Goal: Task Accomplishment & Management: Manage account settings

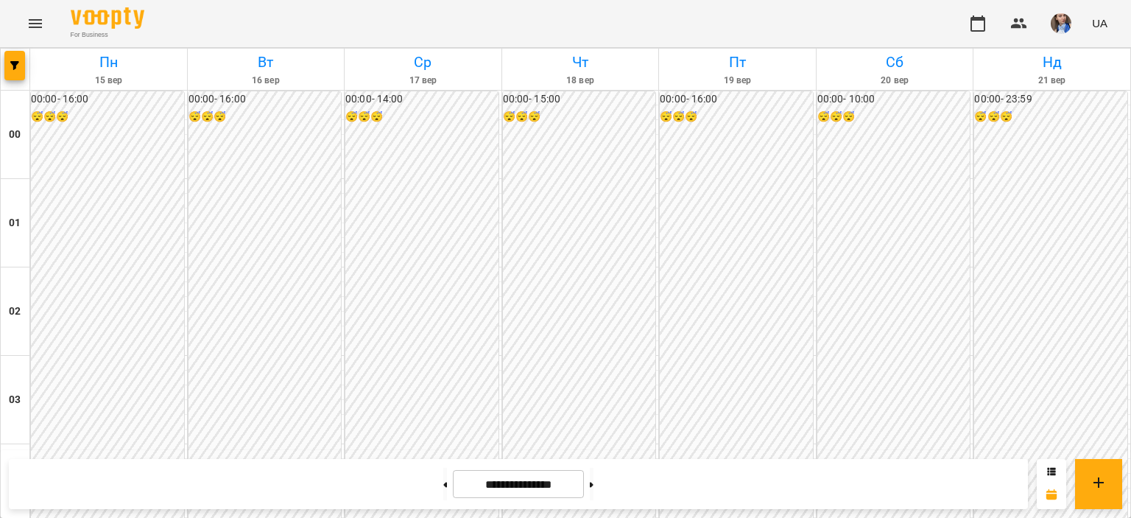
scroll to position [1399, 0]
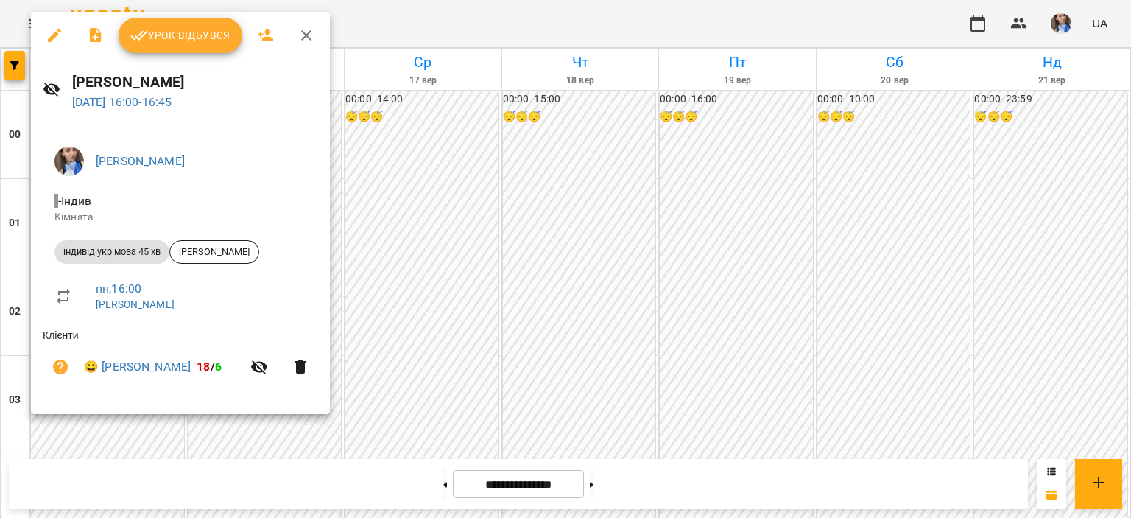
click at [191, 49] on button "Урок відбувся" at bounding box center [181, 35] width 124 height 35
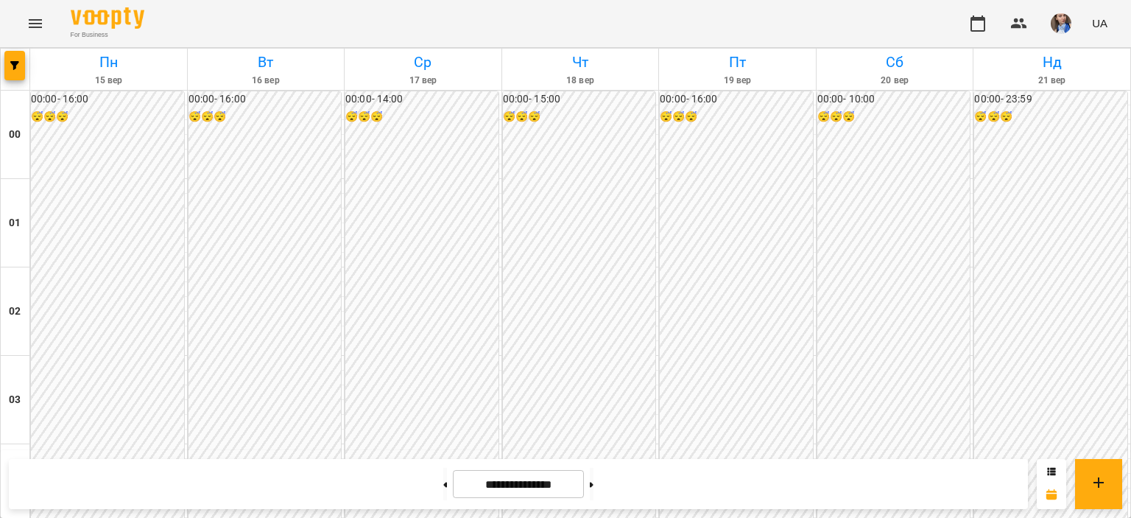
scroll to position [1244, 0]
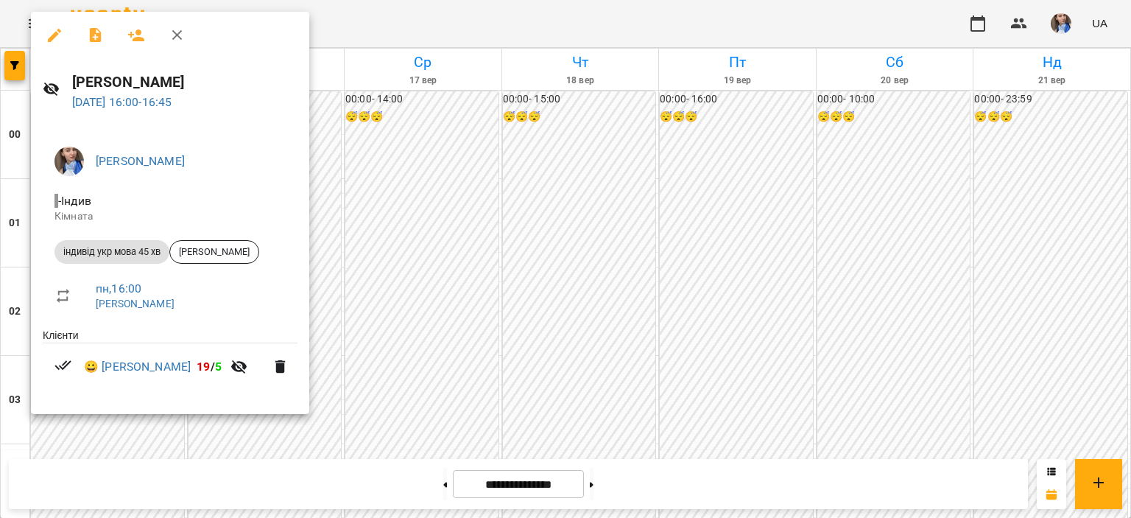
click at [492, 21] on div at bounding box center [565, 259] width 1131 height 518
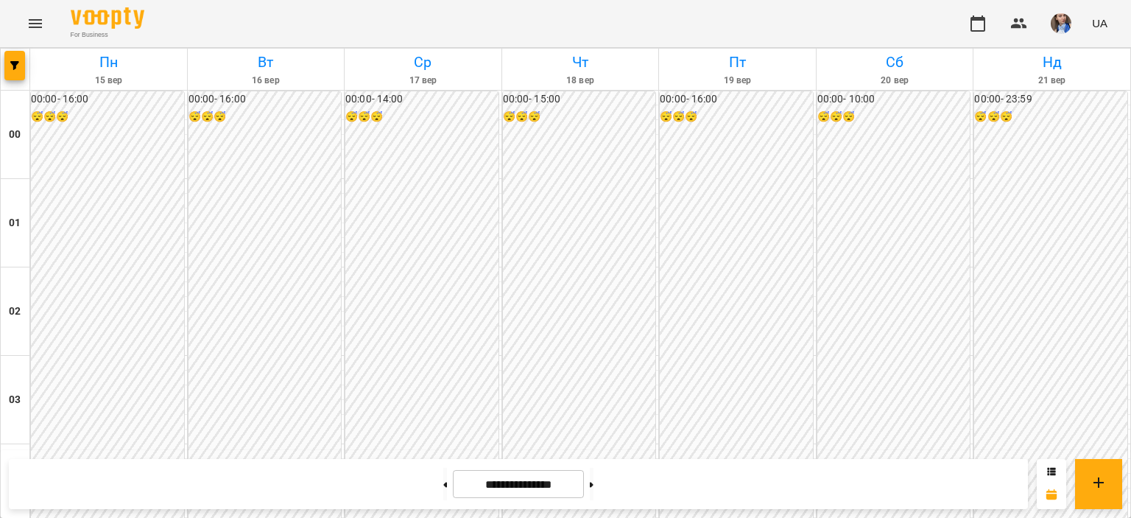
scroll to position [1391, 0]
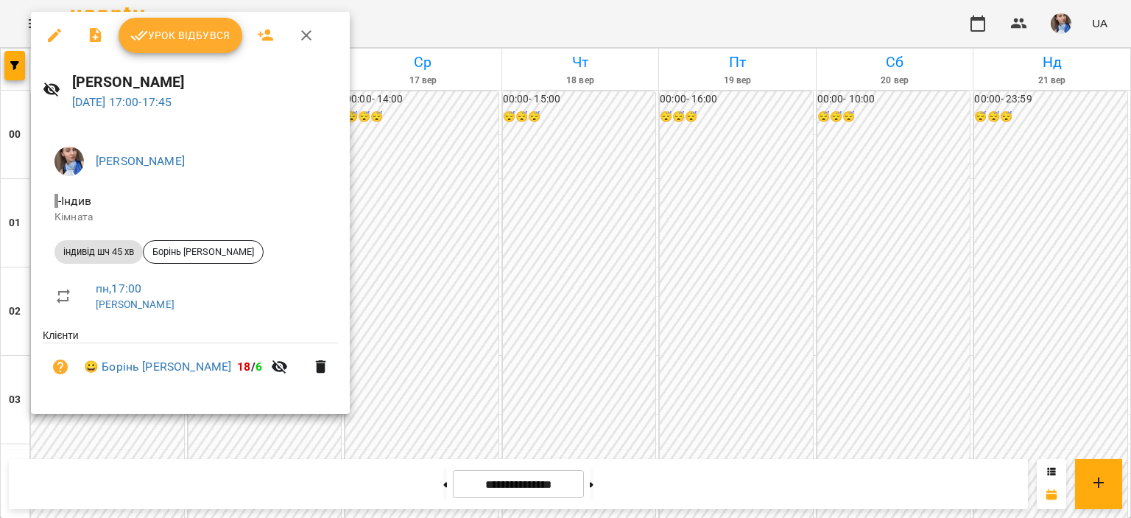
click at [180, 46] on button "Урок відбувся" at bounding box center [181, 35] width 124 height 35
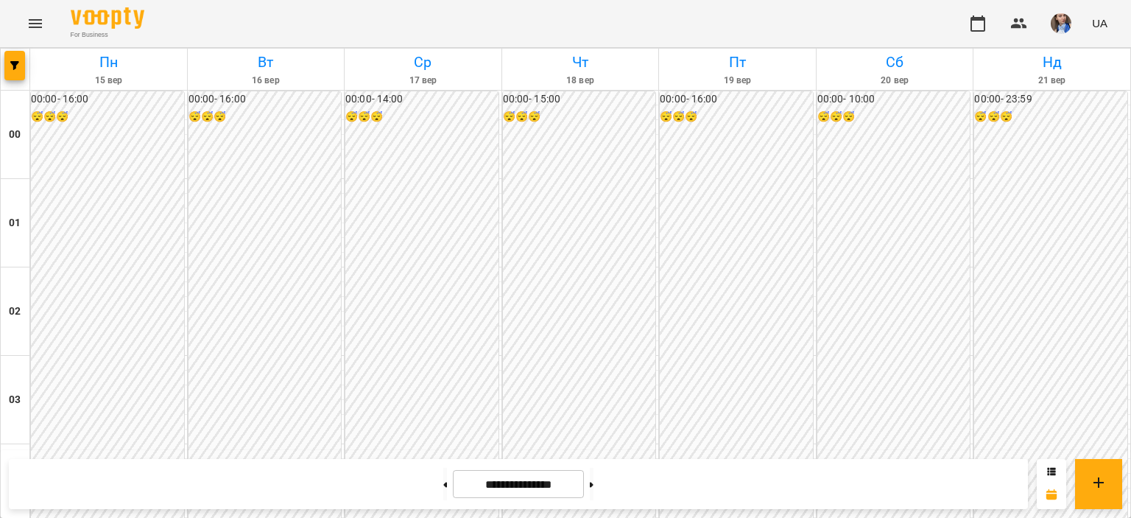
scroll to position [1399, 0]
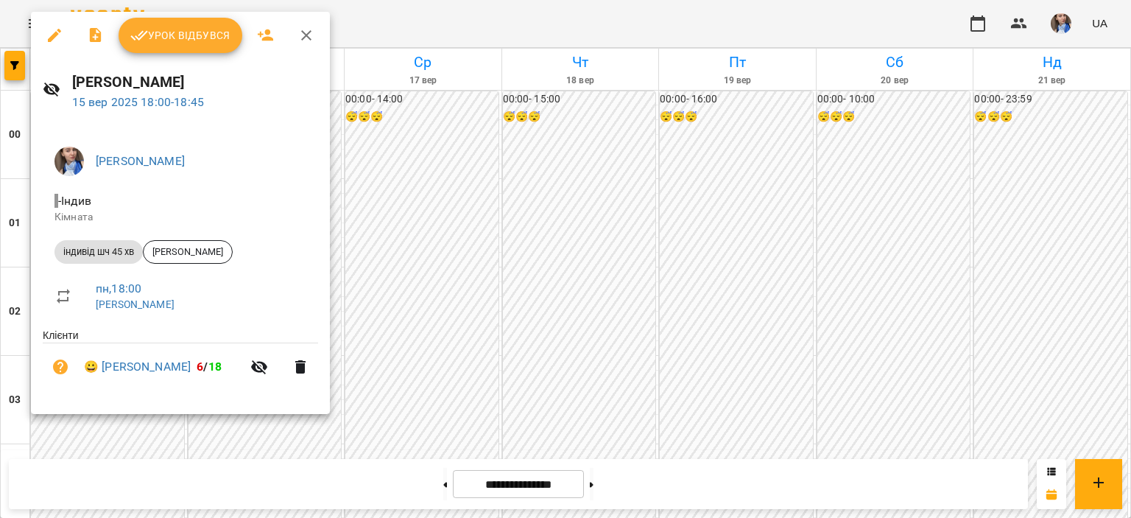
click at [384, 20] on div at bounding box center [565, 259] width 1131 height 518
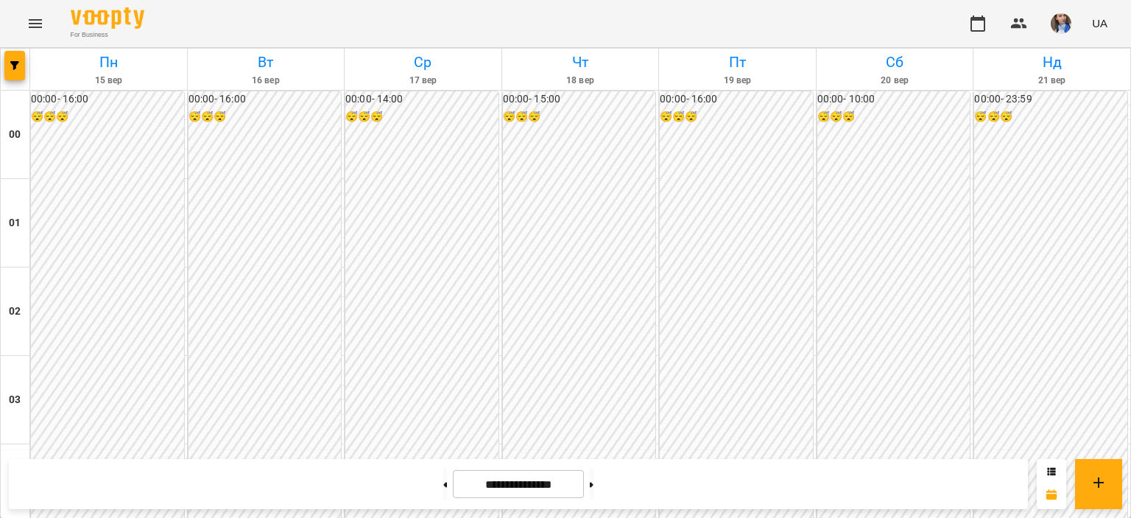
scroll to position [1473, 0]
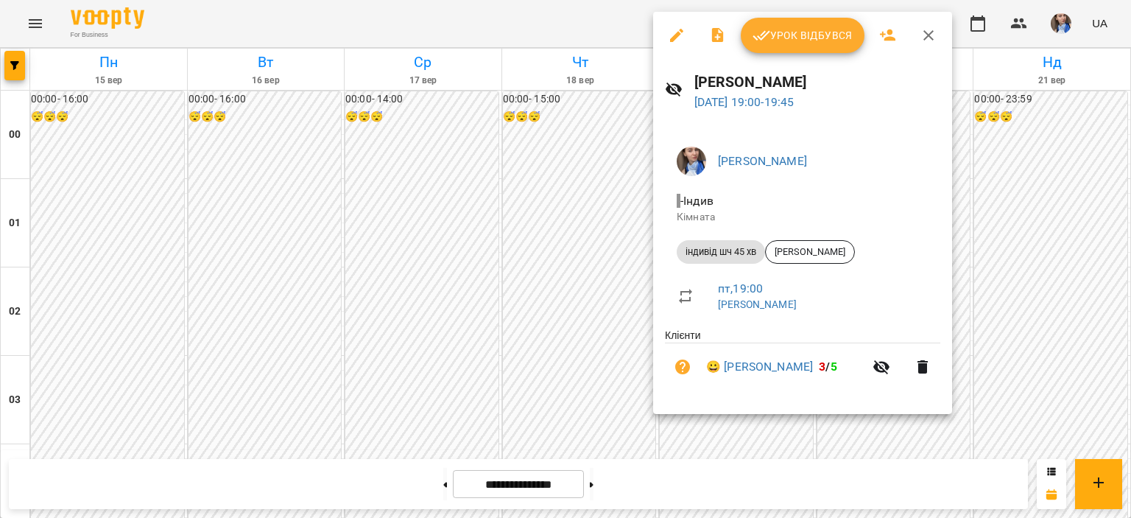
click at [575, 35] on div at bounding box center [565, 259] width 1131 height 518
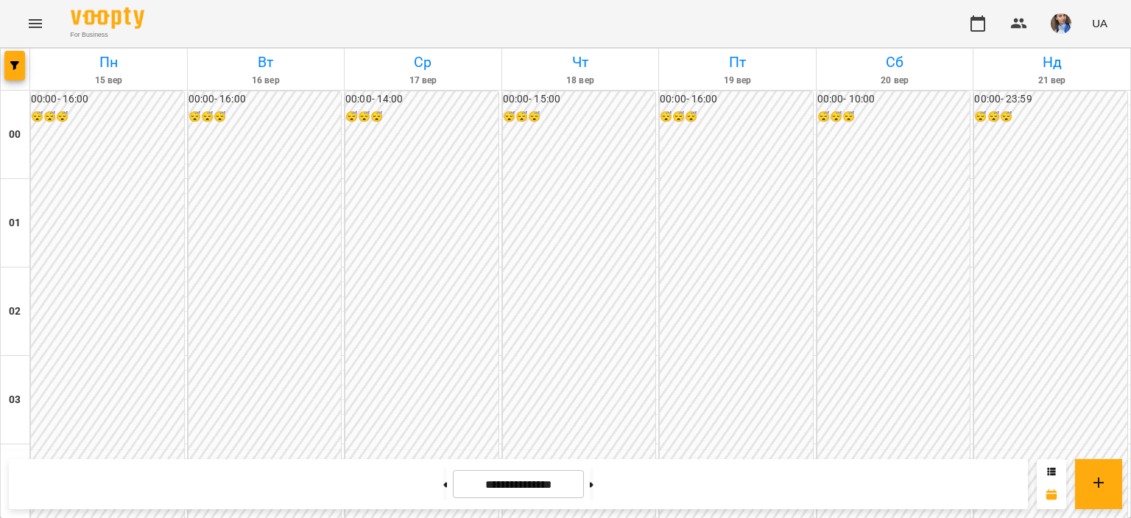
scroll to position [1391, 0]
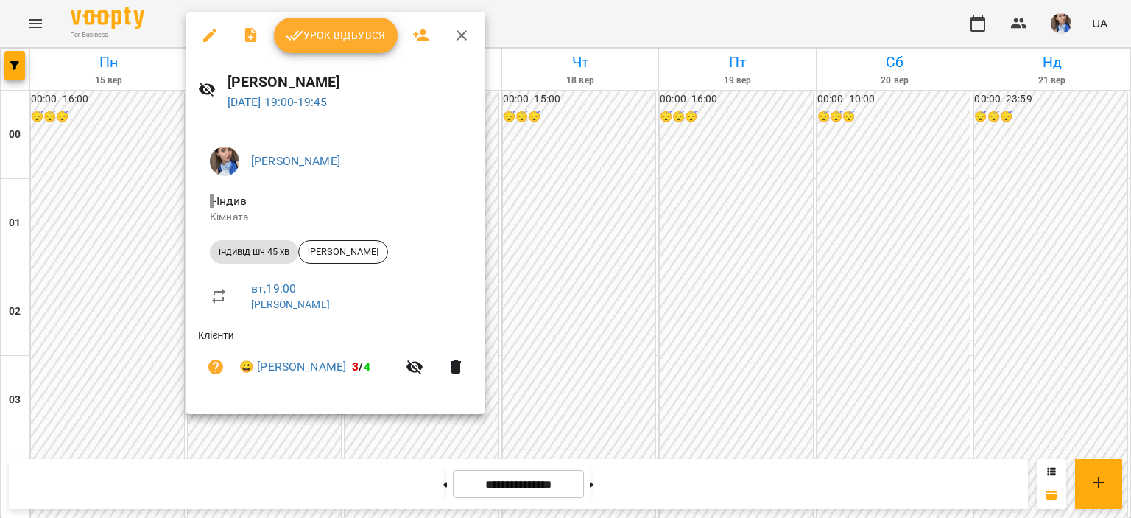
click at [631, 23] on div at bounding box center [565, 259] width 1131 height 518
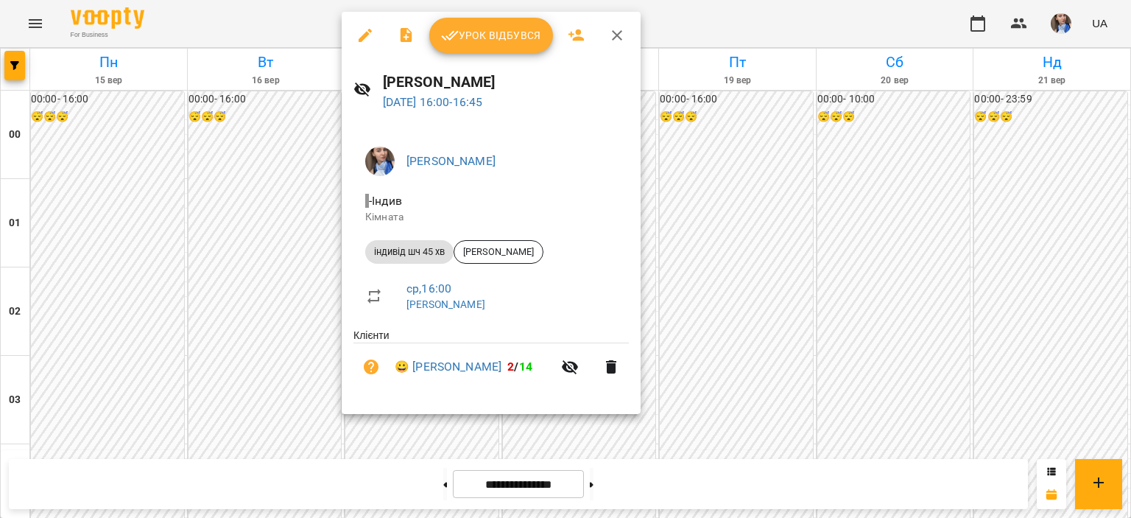
click at [689, 23] on div at bounding box center [565, 259] width 1131 height 518
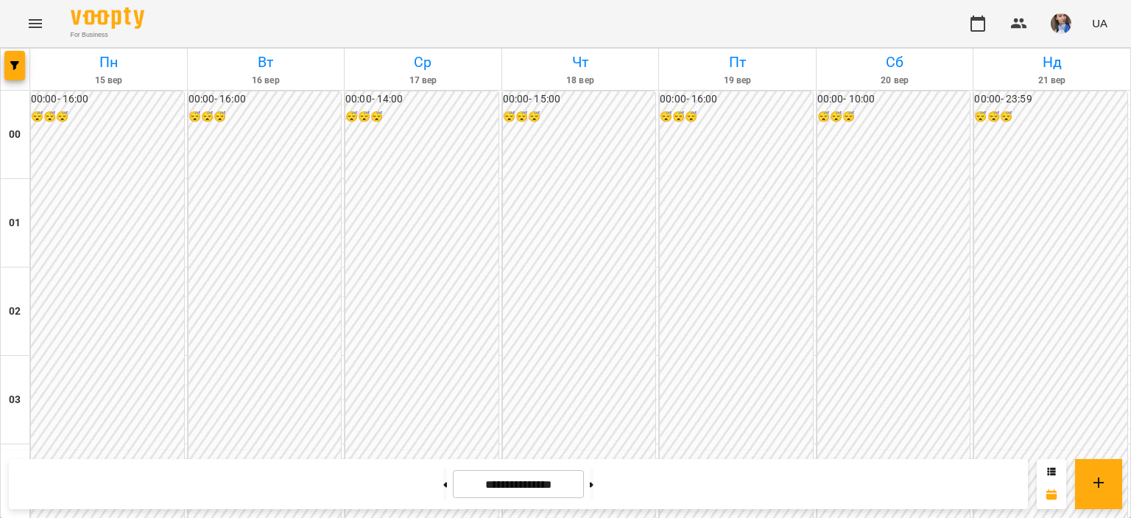
scroll to position [1538, 0]
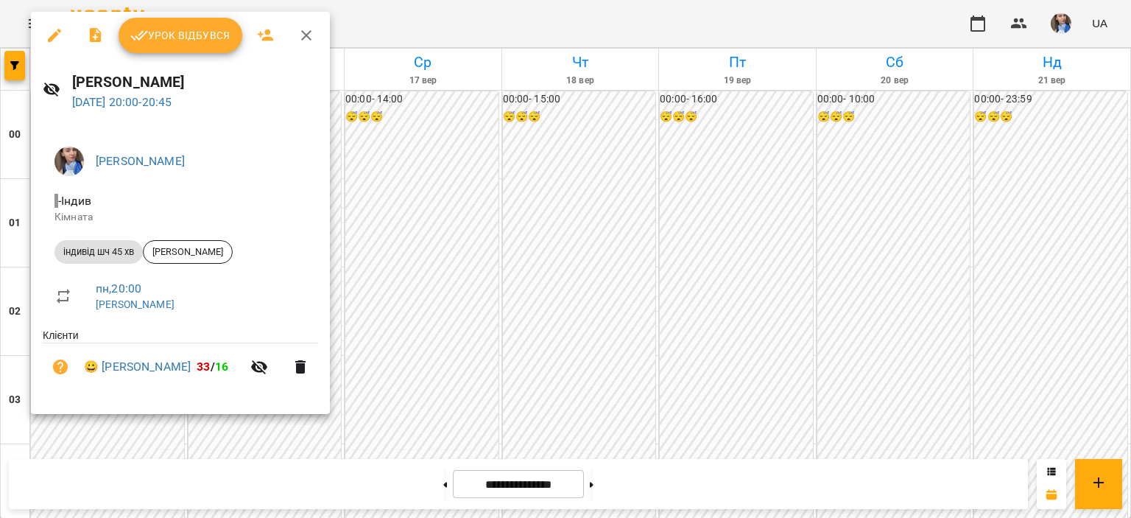
click at [458, 30] on div at bounding box center [565, 259] width 1131 height 518
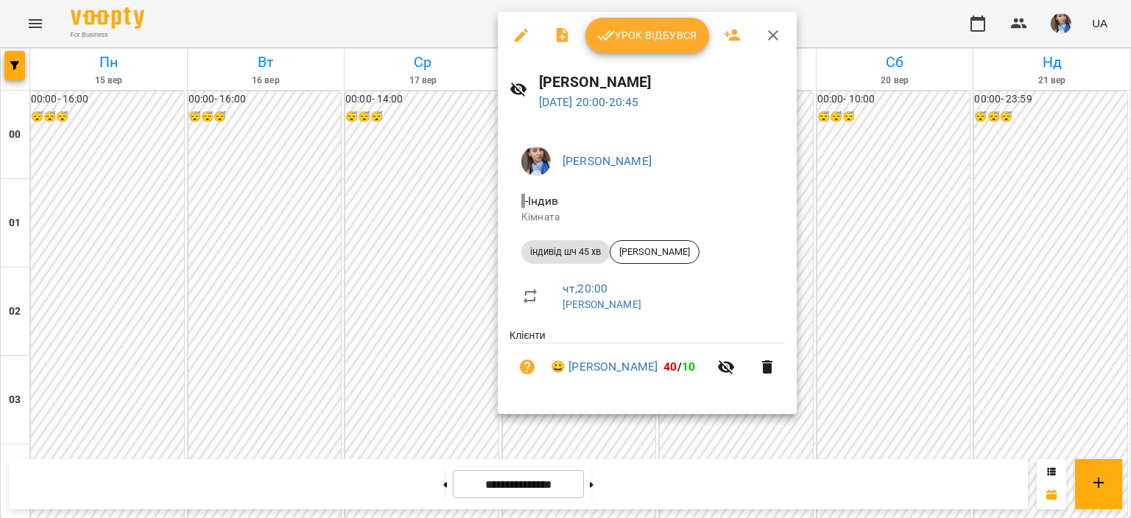
click at [374, 32] on div at bounding box center [565, 259] width 1131 height 518
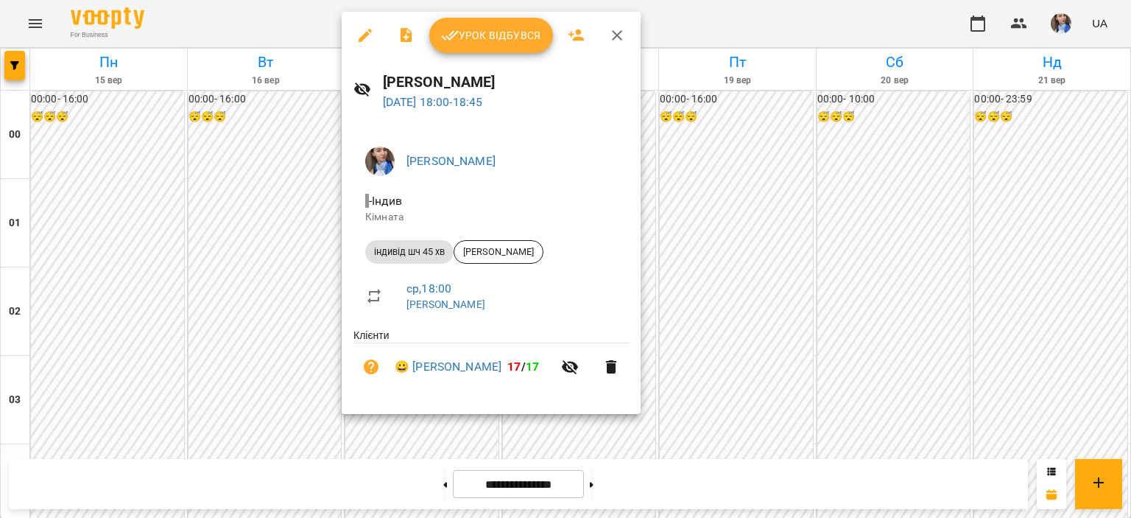
click at [300, 20] on div at bounding box center [565, 259] width 1131 height 518
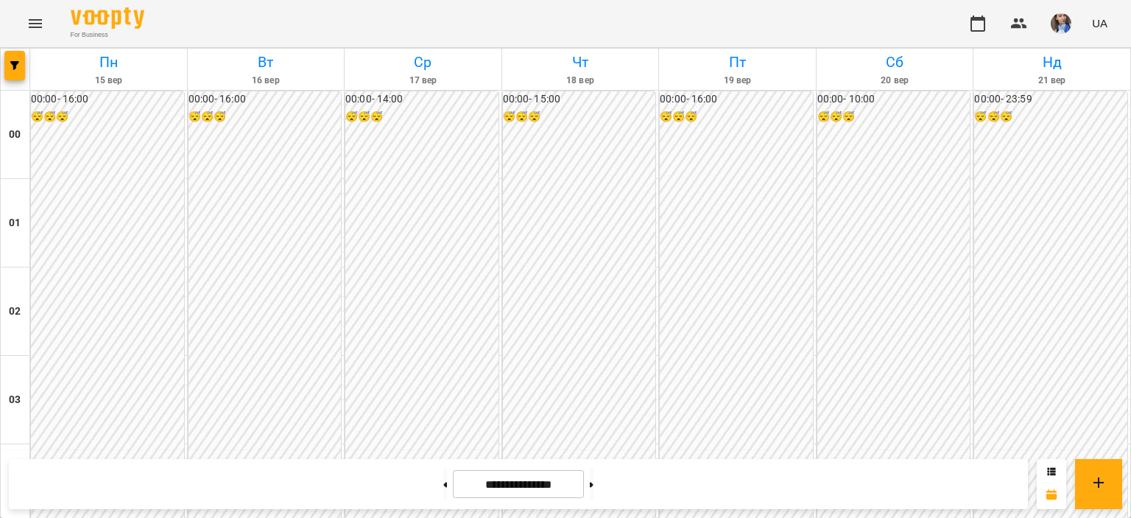
scroll to position [1391, 0]
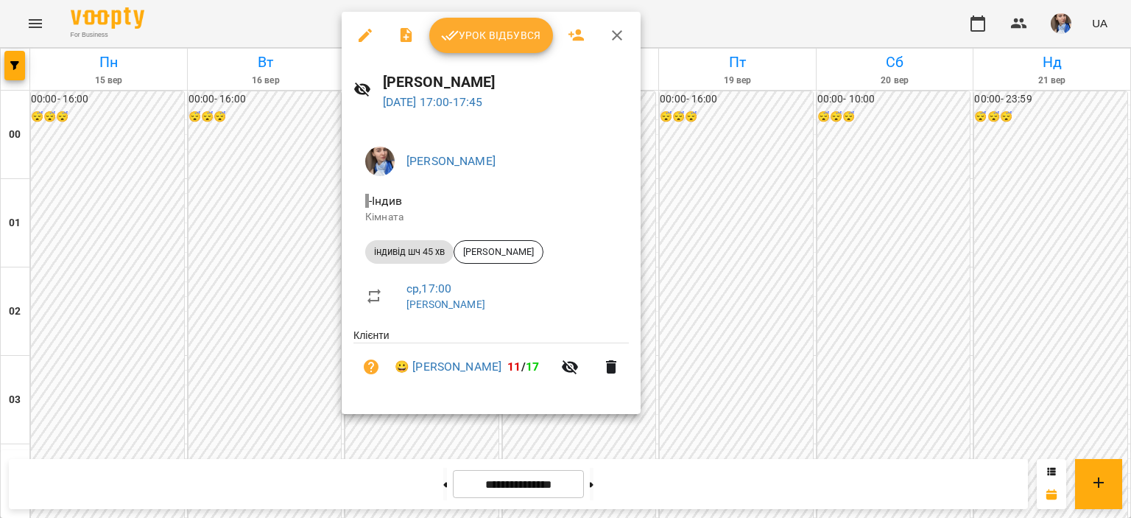
click at [275, 20] on div at bounding box center [565, 259] width 1131 height 518
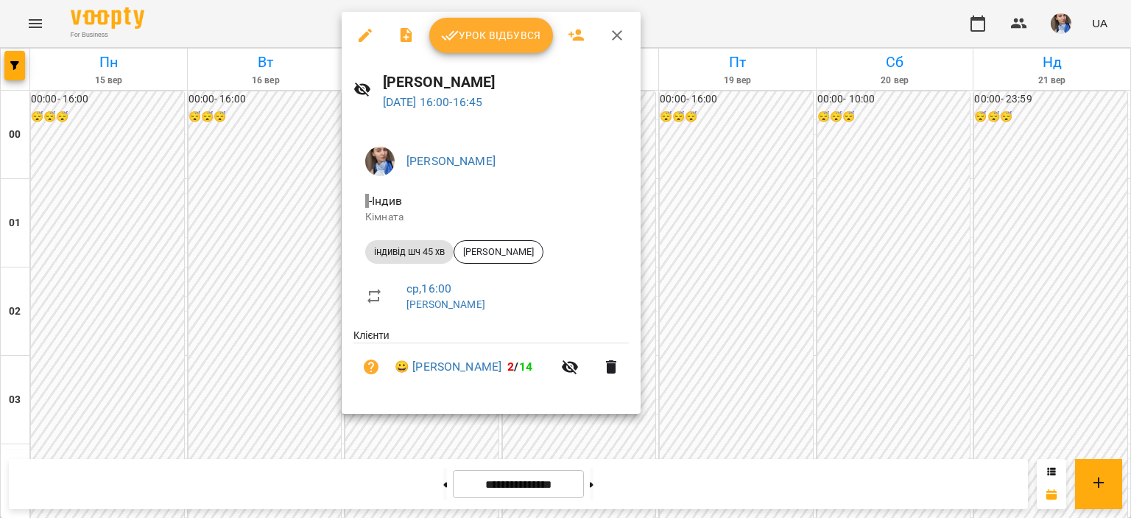
click at [295, 23] on div at bounding box center [565, 259] width 1131 height 518
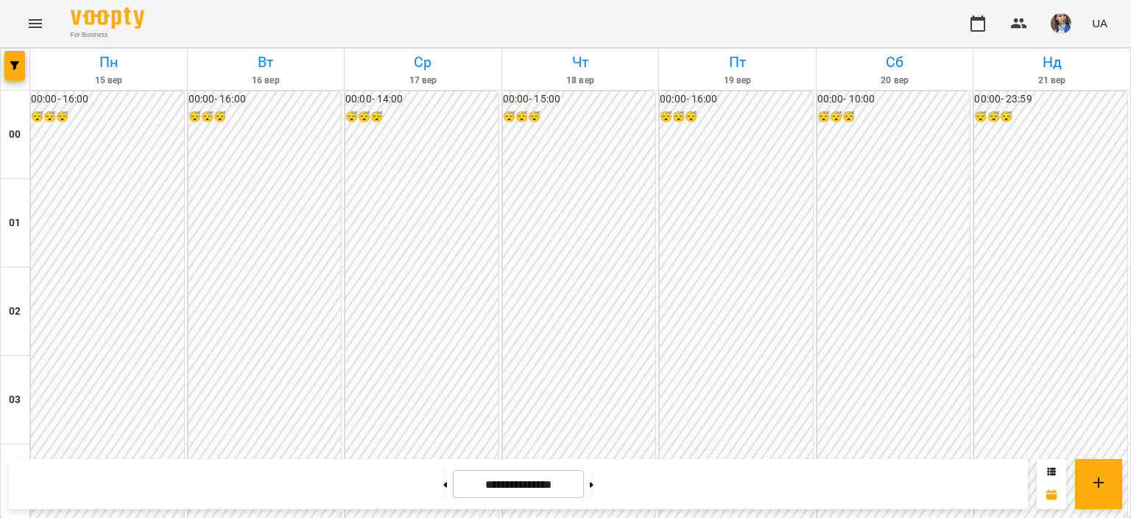
scroll to position [1244, 0]
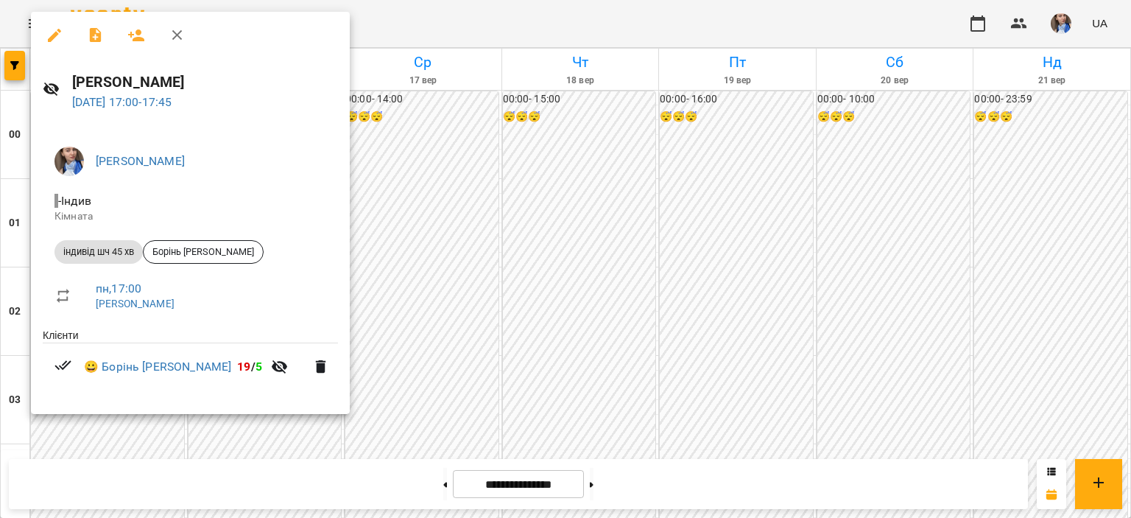
click at [468, 27] on div at bounding box center [565, 259] width 1131 height 518
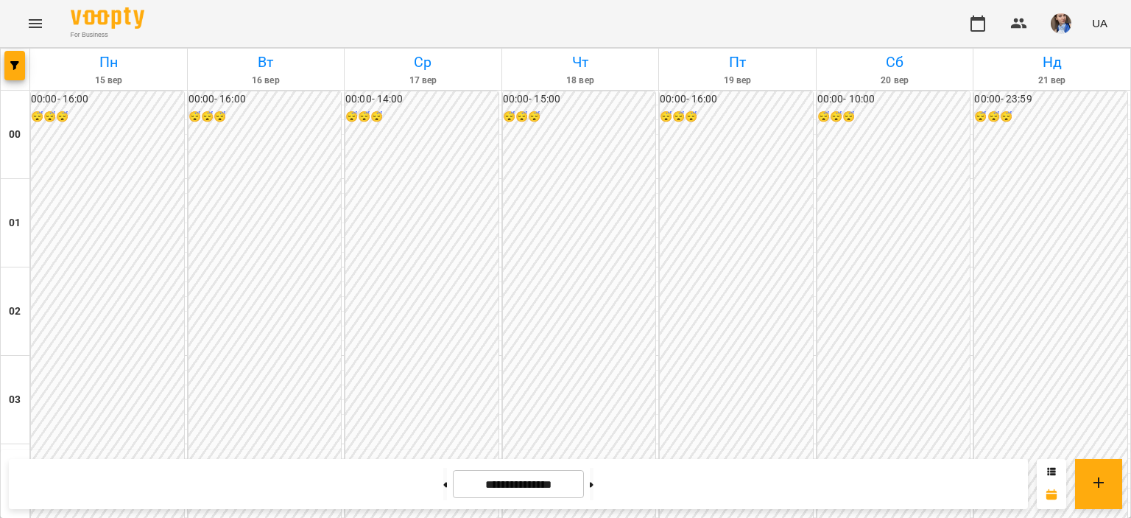
scroll to position [1538, 0]
